Goal: Transaction & Acquisition: Purchase product/service

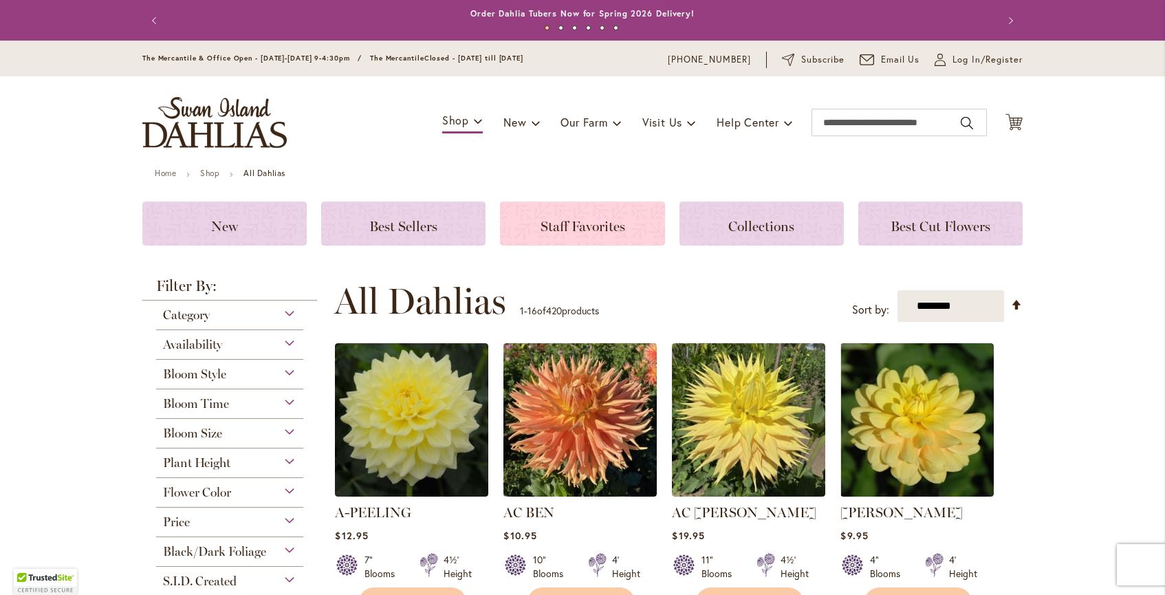
click at [582, 226] on span "Staff Favorites" at bounding box center [583, 226] width 85 height 17
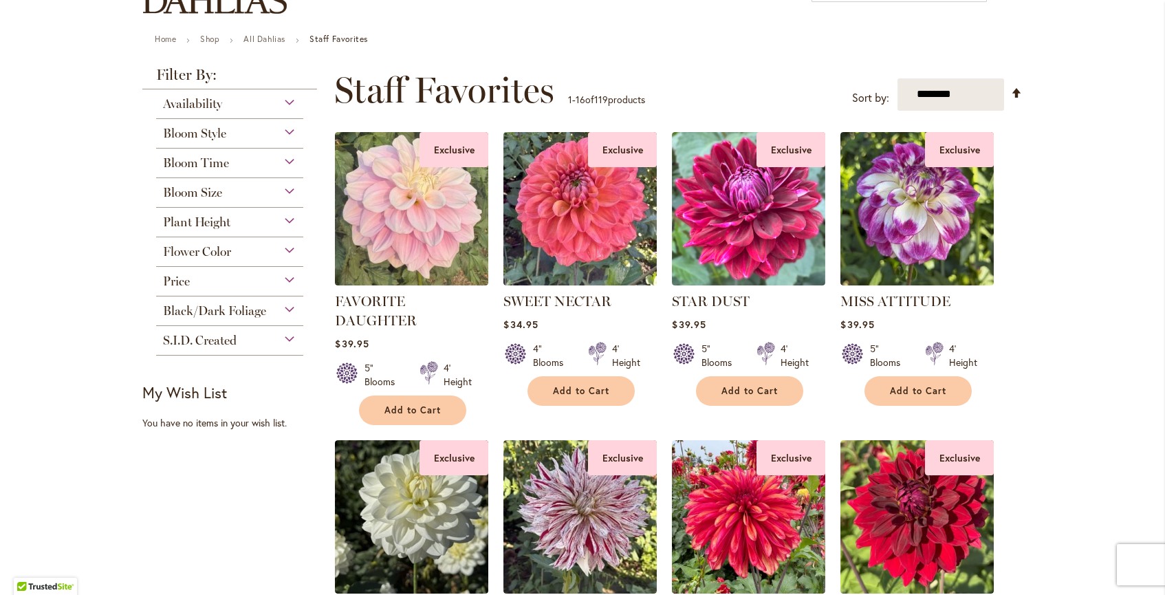
scroll to position [132, 0]
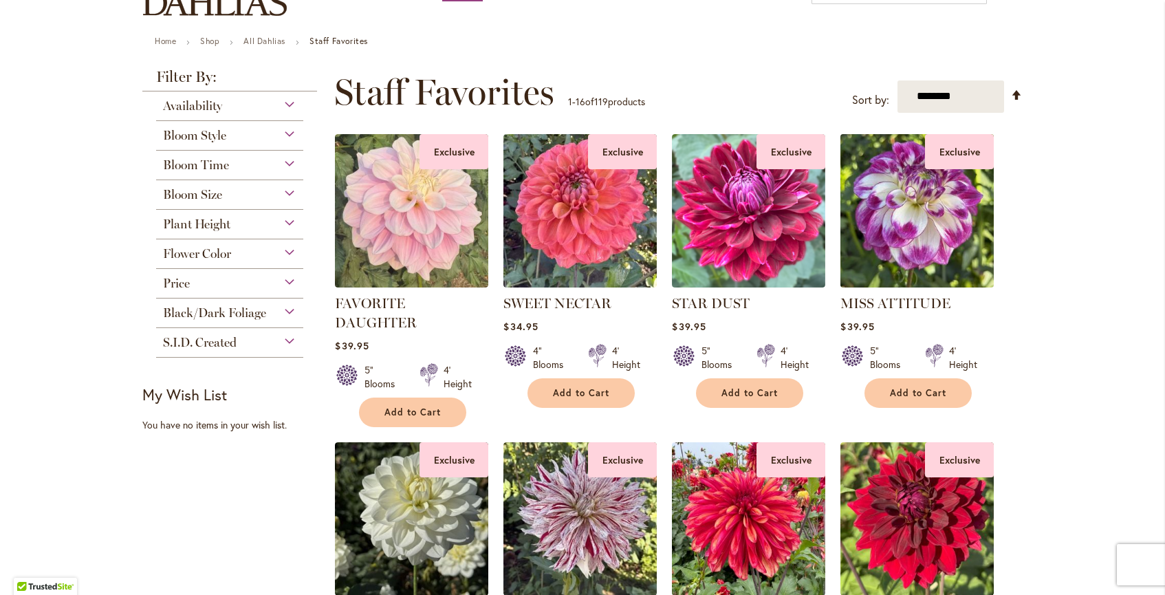
click at [911, 237] on img at bounding box center [917, 210] width 161 height 161
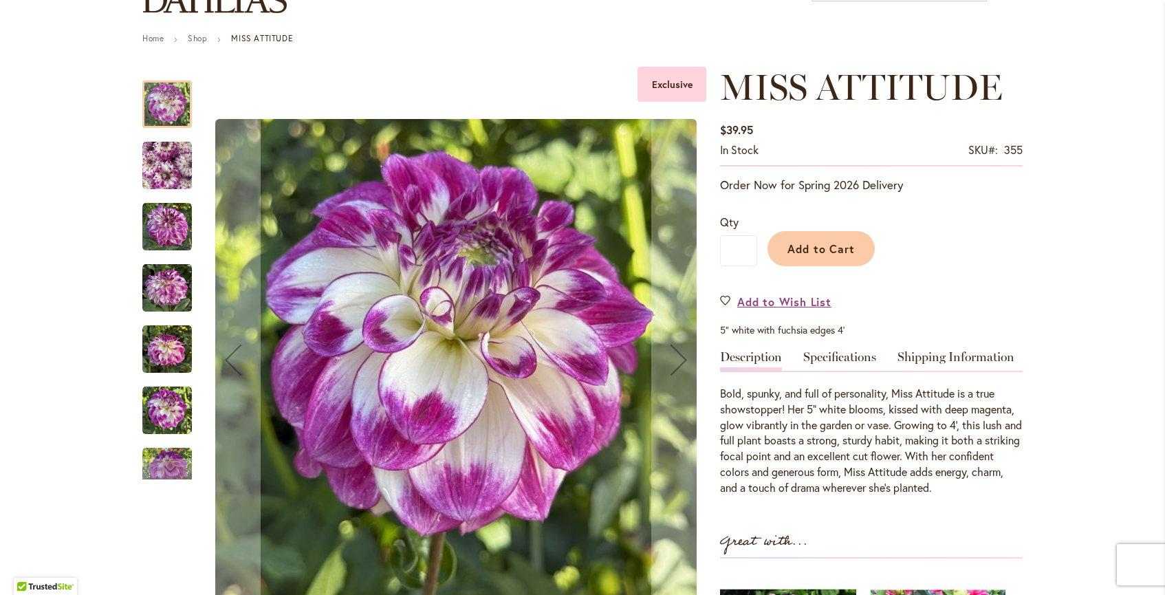
scroll to position [134, 0]
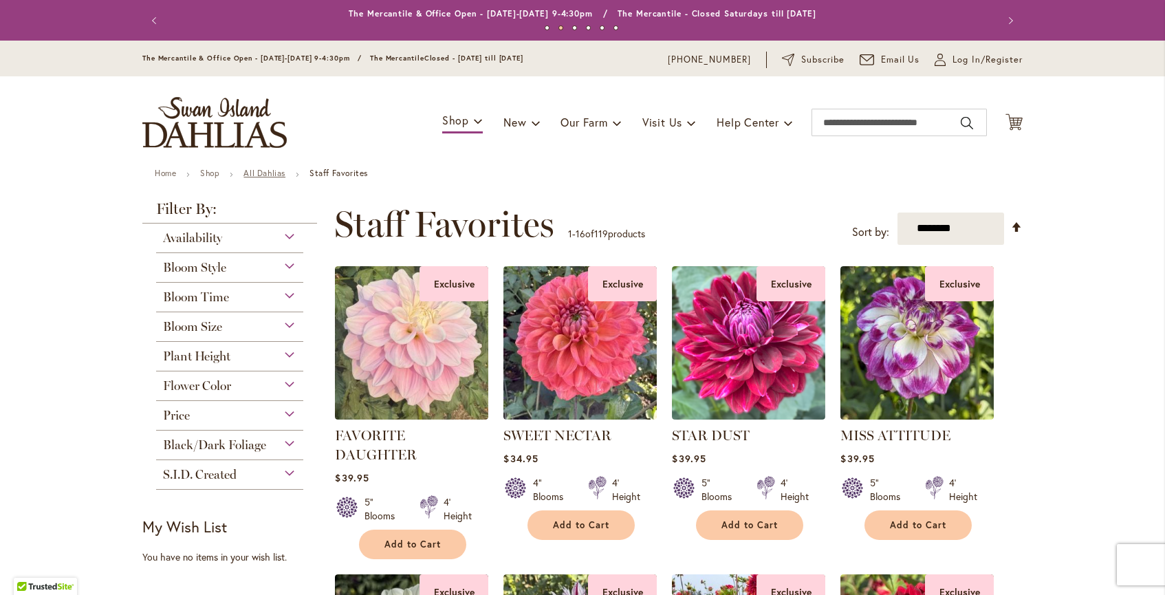
click at [272, 173] on link "All Dahlias" at bounding box center [264, 173] width 42 height 10
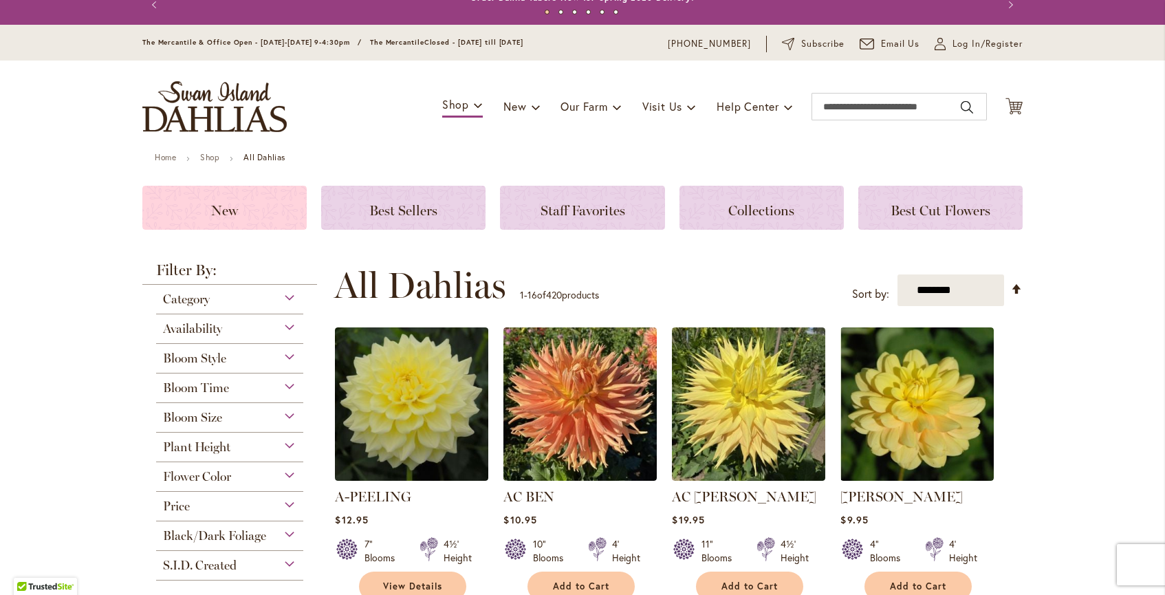
scroll to position [17, 0]
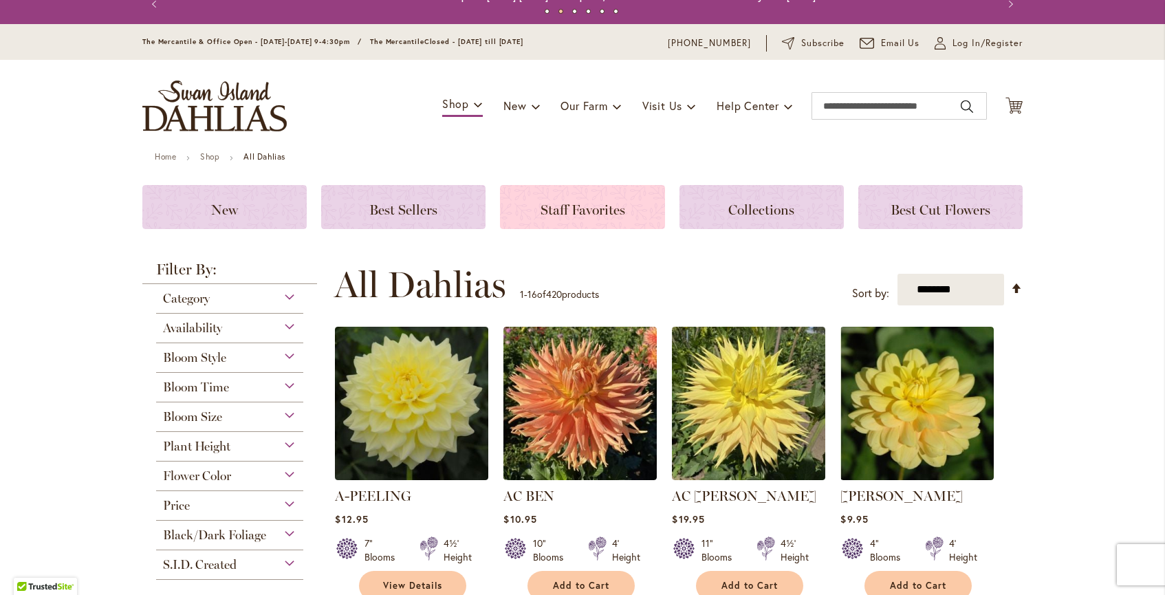
click at [563, 202] on span "Staff Favorites" at bounding box center [583, 210] width 85 height 17
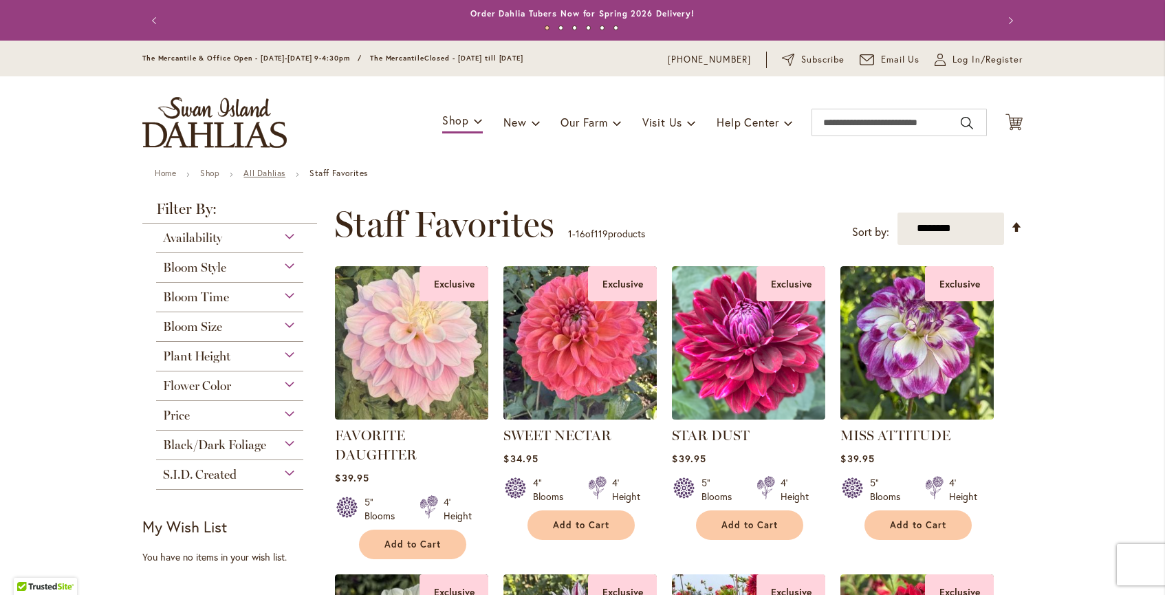
click at [279, 171] on link "All Dahlias" at bounding box center [264, 173] width 42 height 10
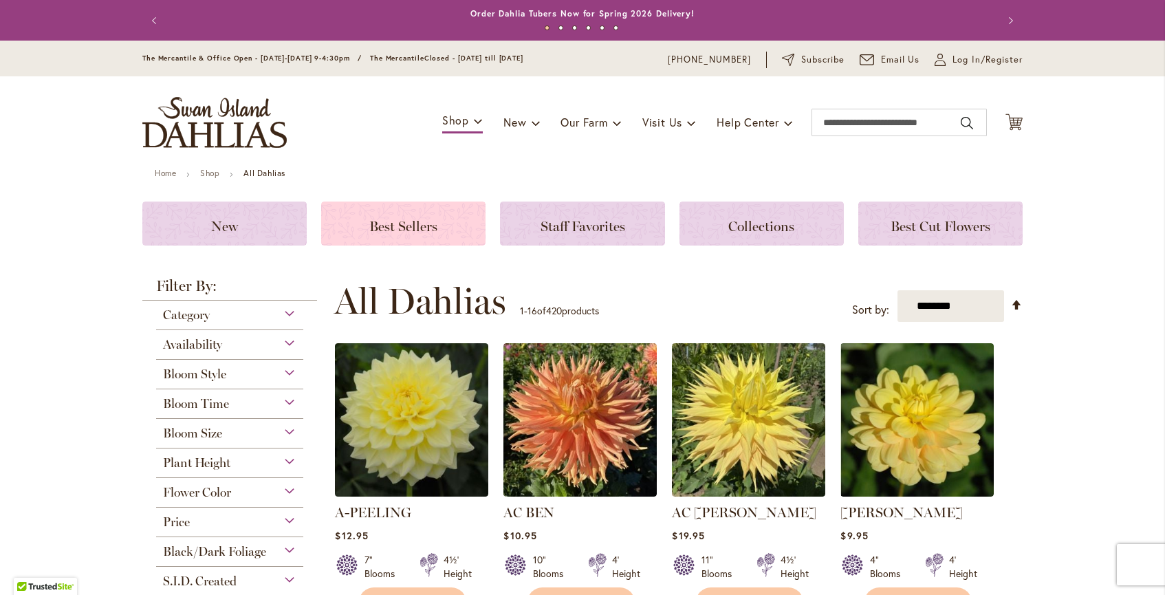
click at [396, 232] on span "Best Sellers" at bounding box center [403, 226] width 68 height 17
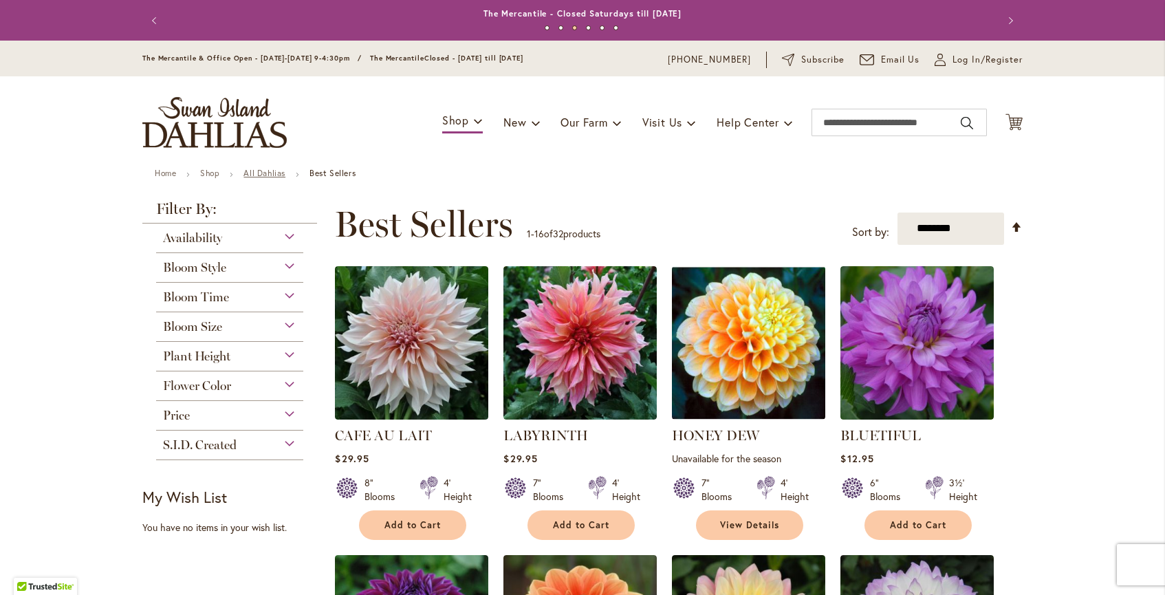
click at [253, 171] on link "All Dahlias" at bounding box center [264, 173] width 42 height 10
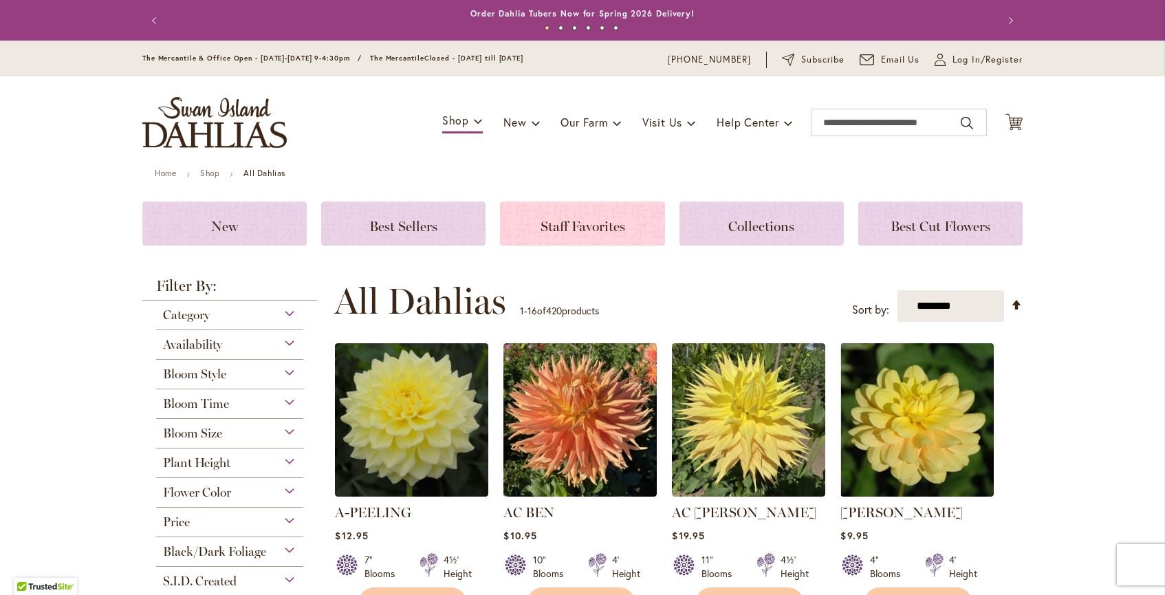
click at [581, 222] on span "Staff Favorites" at bounding box center [583, 226] width 85 height 17
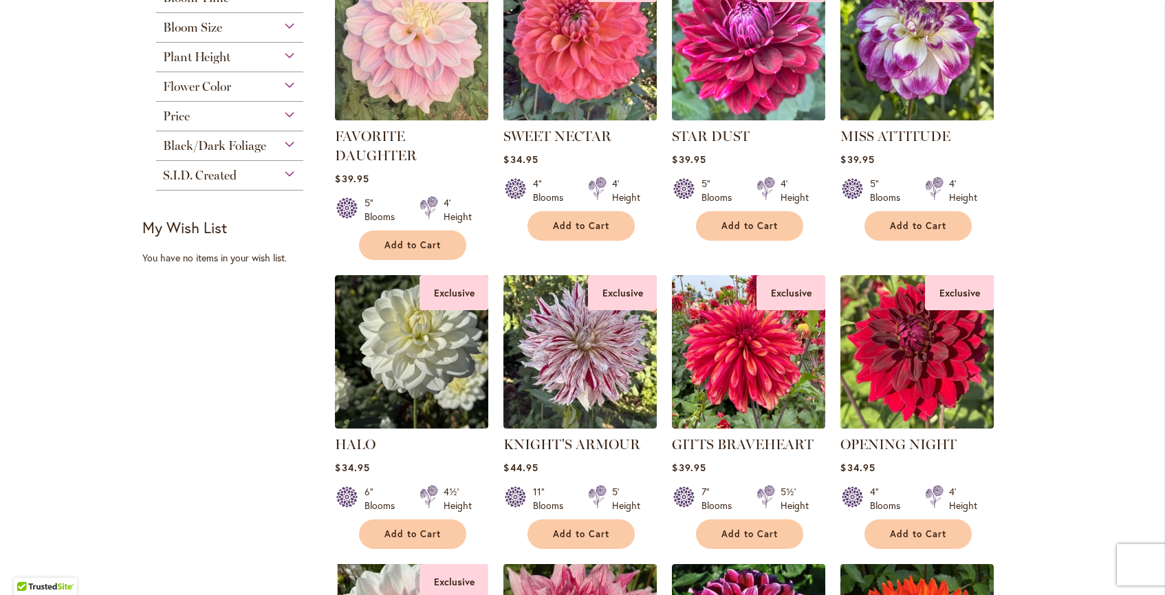
scroll to position [300, 0]
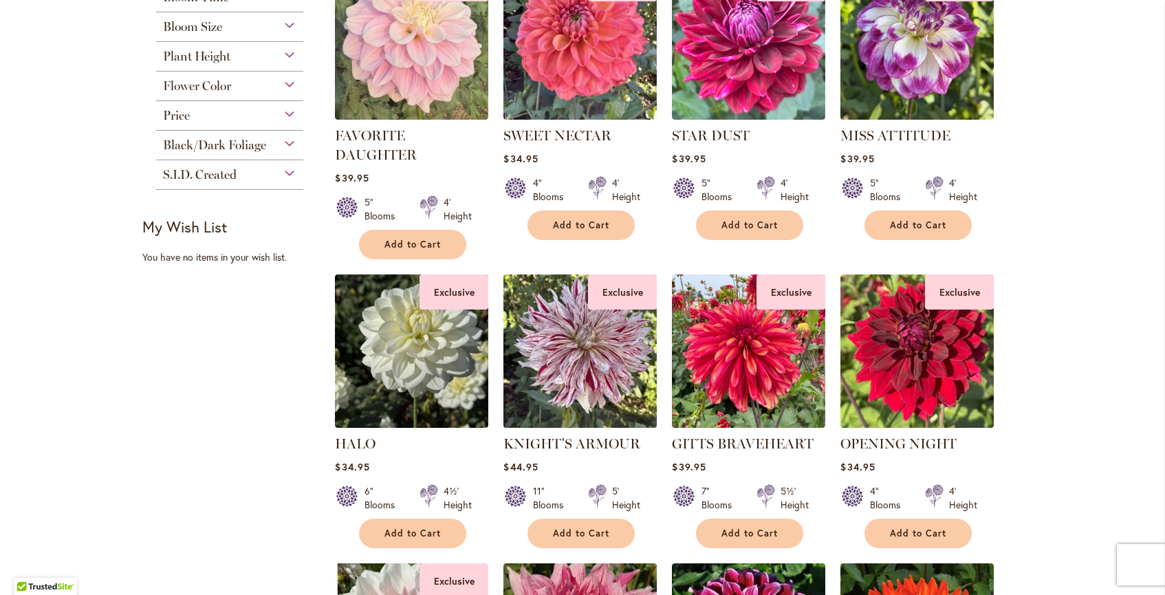
click at [594, 346] on img at bounding box center [580, 350] width 161 height 161
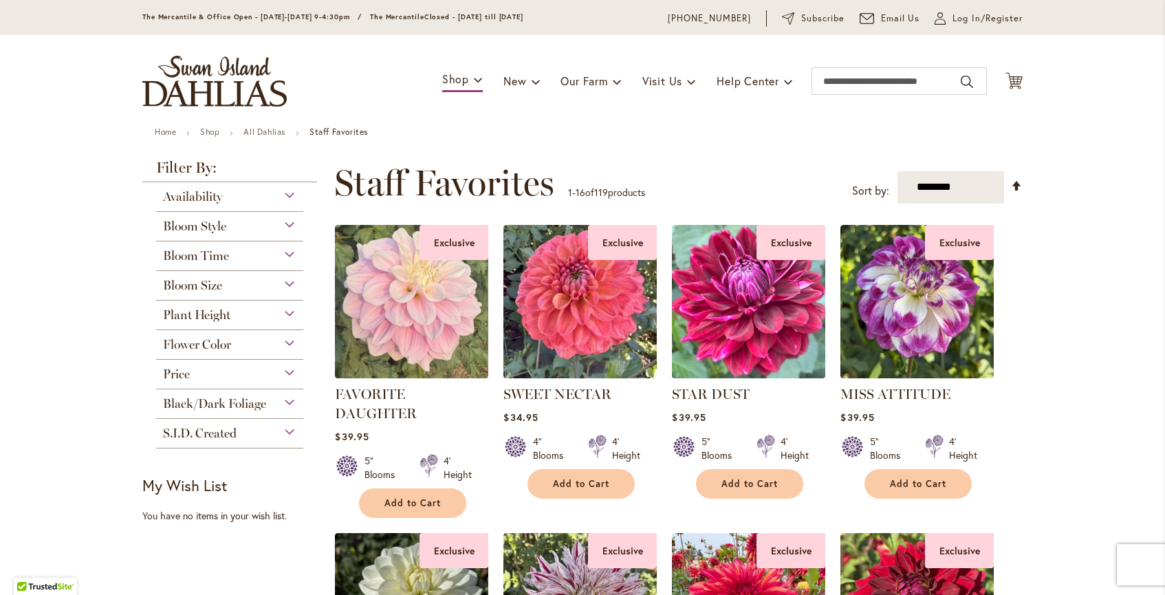
scroll to position [43, 0]
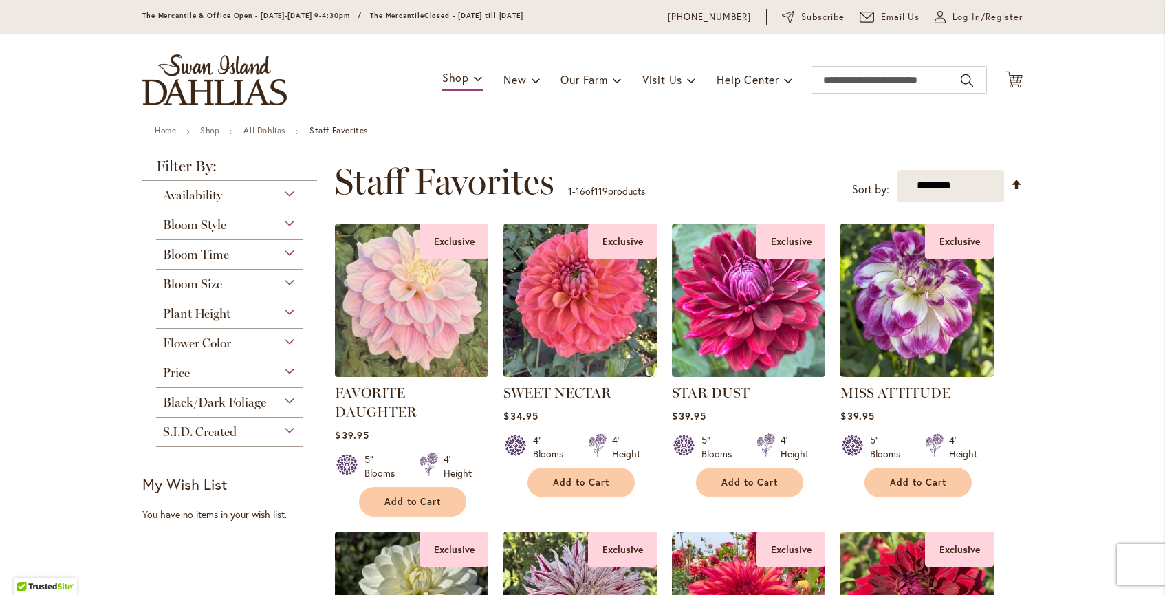
click at [907, 334] on img at bounding box center [917, 299] width 161 height 161
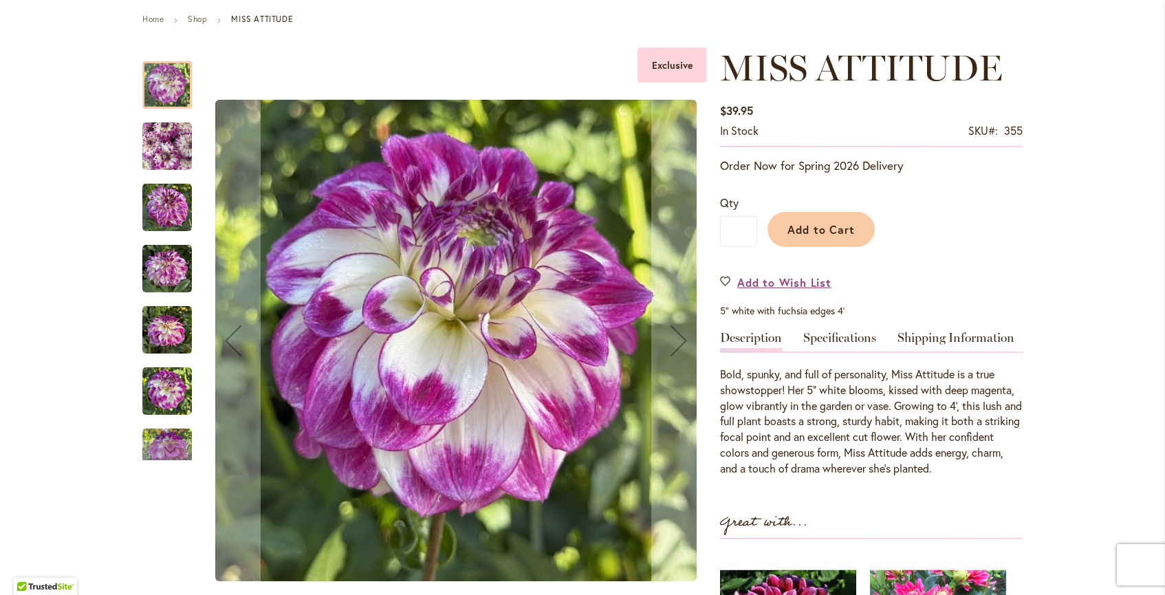
scroll to position [152, 0]
